Goal: Task Accomplishment & Management: Complete application form

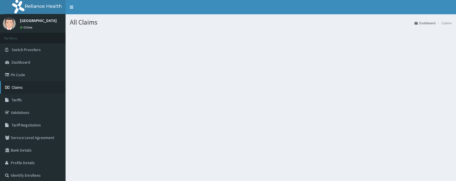
click at [23, 85] on link "Claims" at bounding box center [33, 87] width 66 height 13
click at [24, 77] on link "PA Code" at bounding box center [33, 74] width 66 height 13
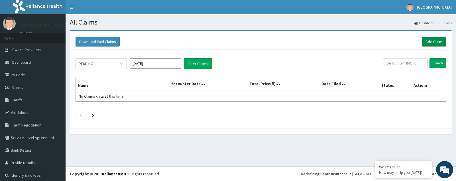
click at [426, 40] on link "Add Claim" at bounding box center [434, 42] width 24 height 10
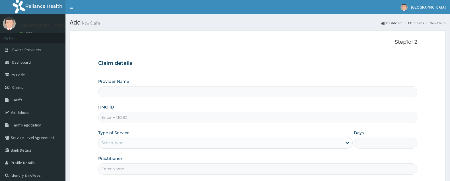
click at [122, 95] on input "Provider Name" at bounding box center [257, 91] width 319 height 11
click at [123, 93] on input "Provider Name" at bounding box center [257, 91] width 319 height 11
type input "Arubah Family Medical Centre"
click at [123, 93] on input "Arubah Family Medical Centre" at bounding box center [257, 91] width 319 height 11
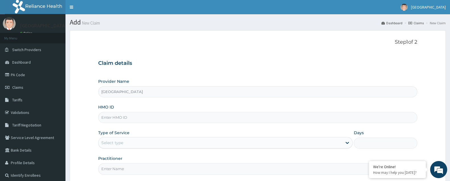
click at [120, 90] on input "Arubah Family Medical Centre" at bounding box center [257, 91] width 319 height 11
click at [126, 89] on input "Arubah Family Medical Centre" at bounding box center [257, 91] width 319 height 11
click at [103, 118] on input "HMO ID" at bounding box center [257, 117] width 319 height 11
type input "LLC/10015/A"
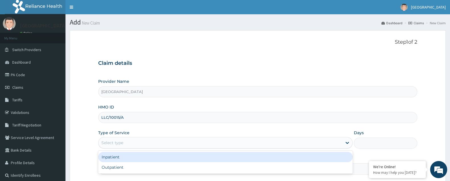
click at [132, 147] on div "Select type" at bounding box center [221, 142] width 244 height 9
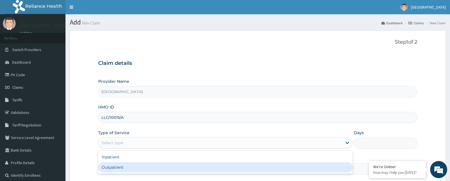
click at [132, 165] on div "Outpatient" at bounding box center [225, 167] width 255 height 10
type input "1"
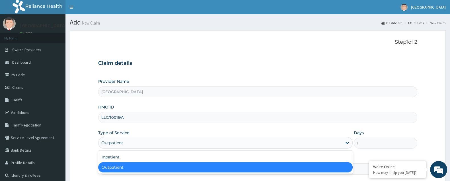
click at [128, 143] on div "Outpatient" at bounding box center [221, 142] width 244 height 9
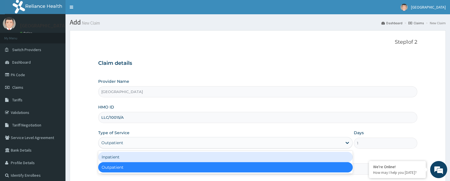
click at [129, 156] on div "Inpatient" at bounding box center [225, 157] width 255 height 10
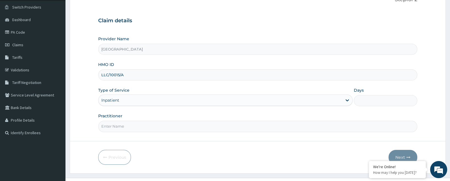
scroll to position [54, 0]
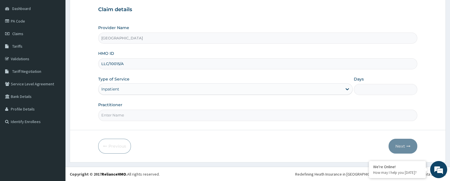
click at [122, 114] on input "Practitioner" at bounding box center [257, 114] width 319 height 11
type input "dr"
click at [367, 89] on input "Days" at bounding box center [386, 89] width 64 height 11
type input "1"
click at [403, 146] on button "Next" at bounding box center [403, 145] width 29 height 15
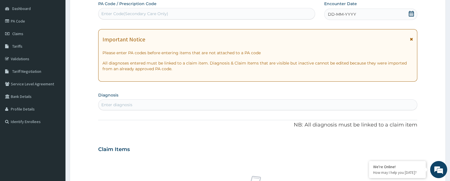
click at [126, 11] on div "Enter Code(Secondary Care Only)" at bounding box center [134, 14] width 67 height 6
paste input "PA/2992BC"
type input "PA/2992BC"
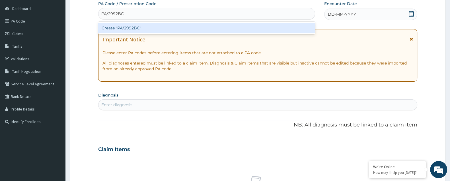
click at [126, 30] on div "Create "PA/2992BC"" at bounding box center [206, 28] width 217 height 10
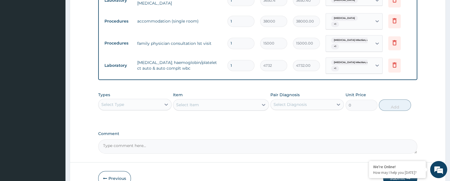
scroll to position [371, 0]
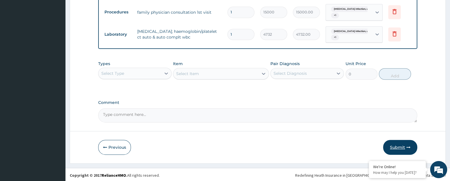
click at [393, 144] on button "Submit" at bounding box center [400, 147] width 34 height 15
